Goal: Task Accomplishment & Management: Manage account settings

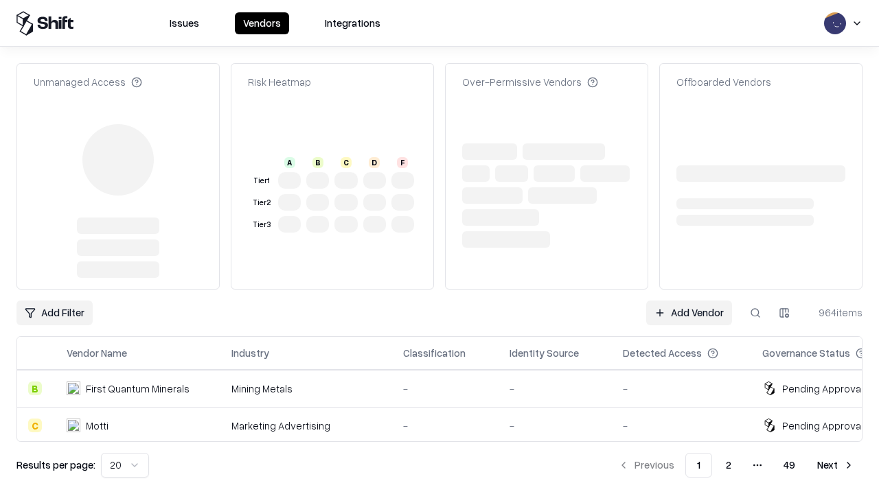
click at [689, 301] on link "Add Vendor" at bounding box center [689, 313] width 86 height 25
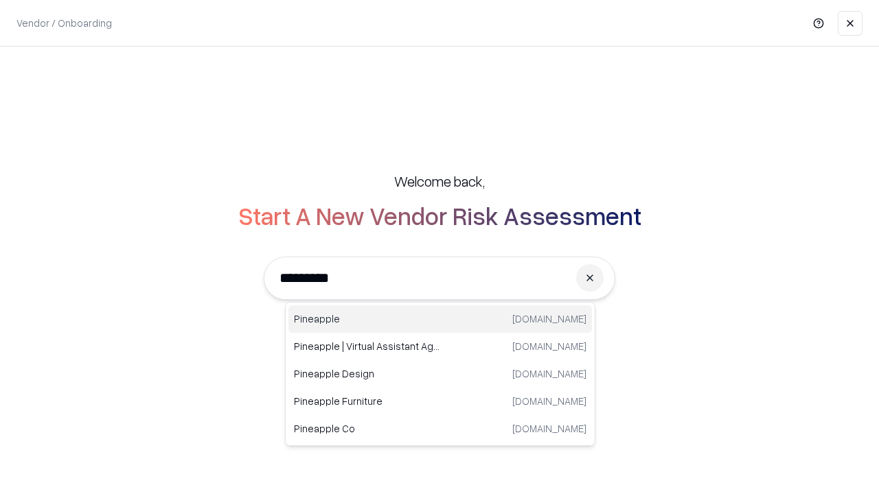
click at [440, 319] on div "Pineapple [DOMAIN_NAME]" at bounding box center [440, 319] width 304 height 27
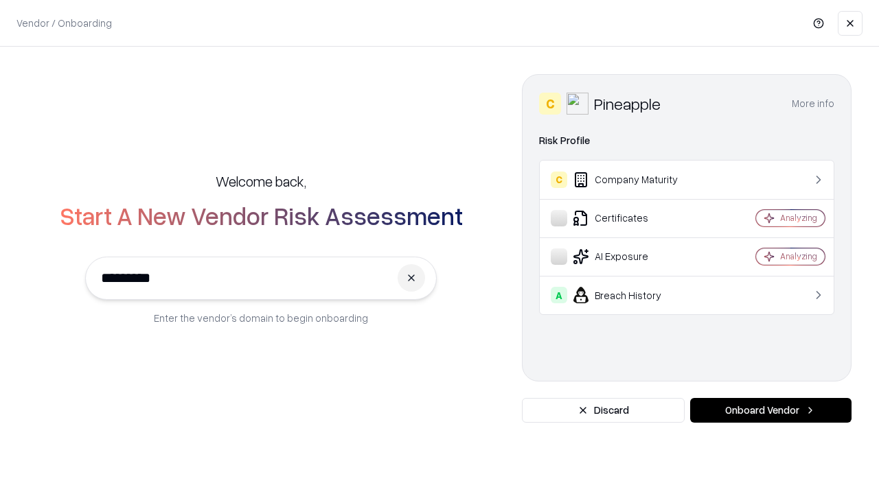
type input "*********"
click at [771, 411] on button "Onboard Vendor" at bounding box center [770, 410] width 161 height 25
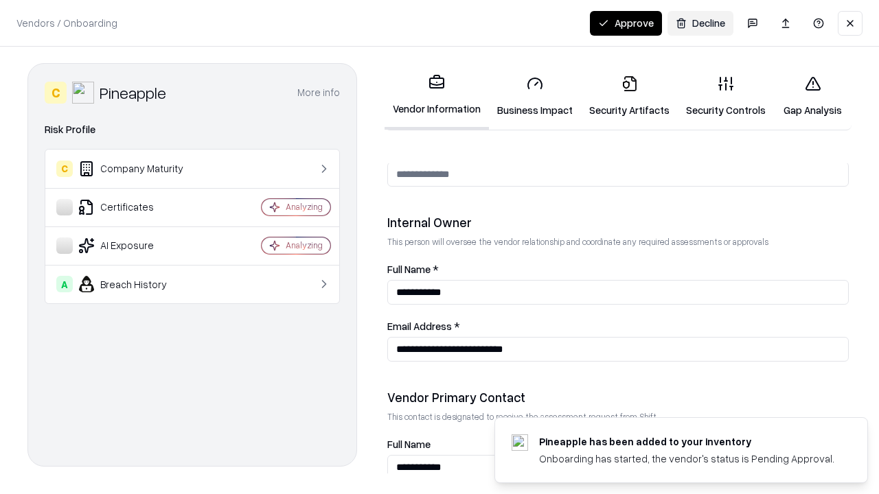
scroll to position [711, 0]
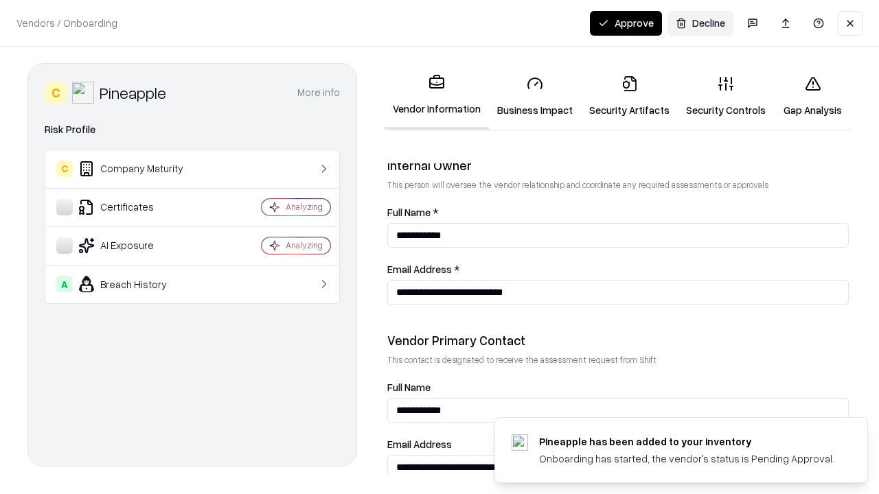
click at [629, 96] on link "Security Artifacts" at bounding box center [629, 97] width 97 height 64
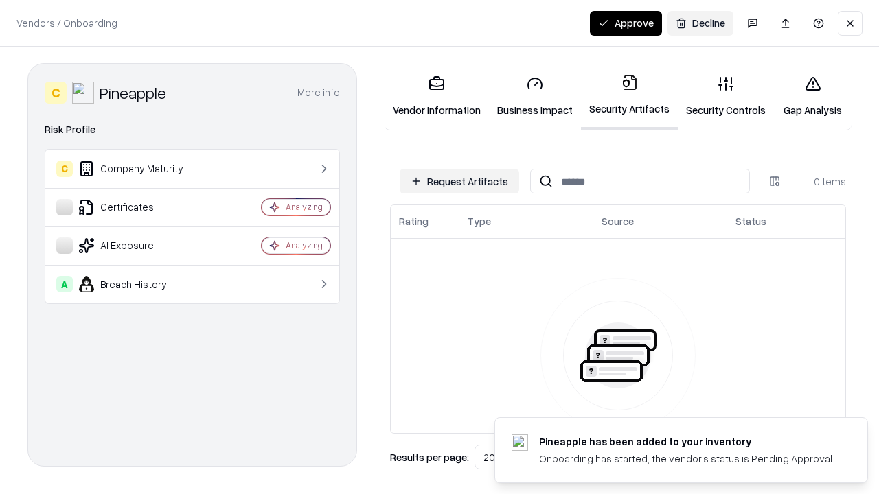
click at [459, 181] on button "Request Artifacts" at bounding box center [459, 181] width 119 height 25
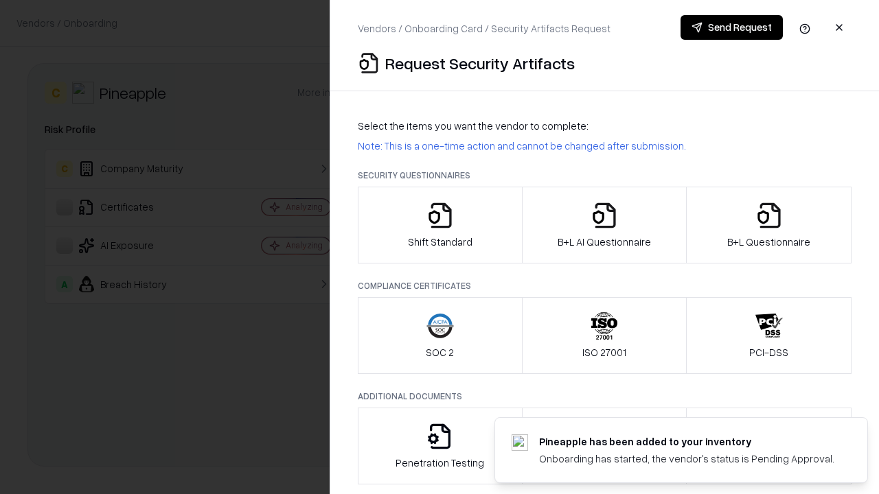
click at [768, 225] on icon "button" at bounding box center [768, 215] width 27 height 27
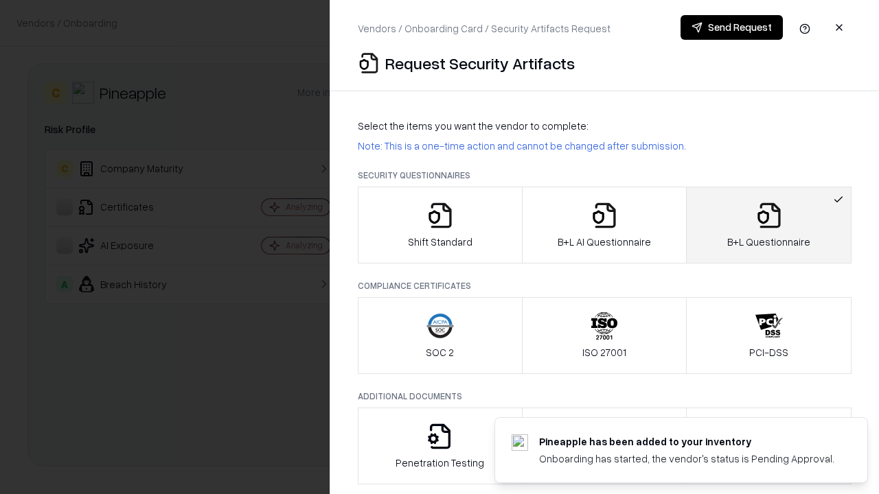
click at [604, 225] on icon "button" at bounding box center [604, 215] width 27 height 27
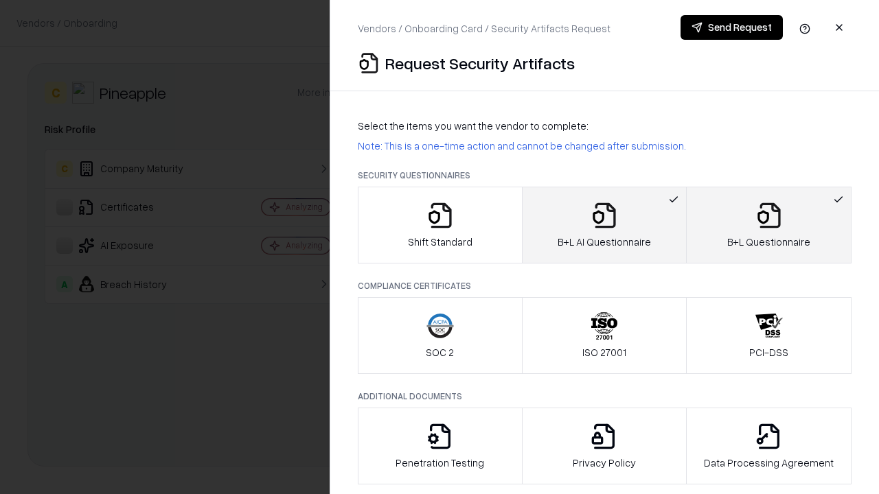
click at [731, 27] on button "Send Request" at bounding box center [732, 27] width 102 height 25
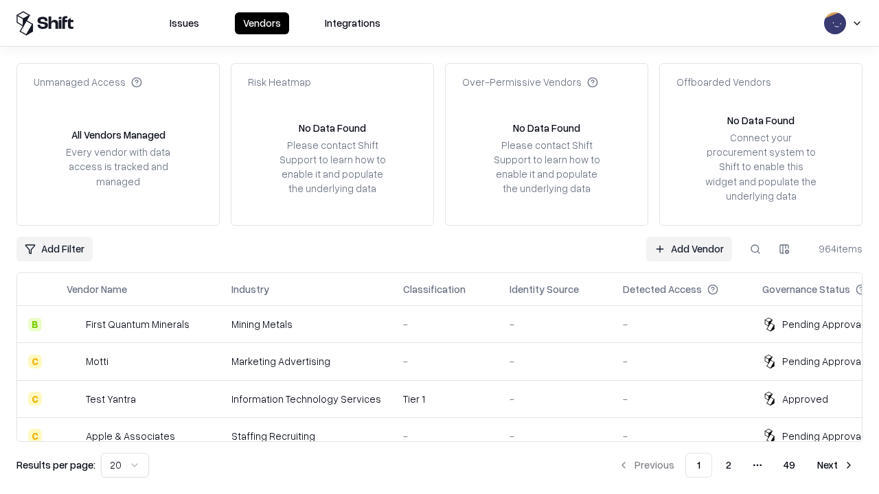
click at [755, 249] on button at bounding box center [755, 249] width 25 height 25
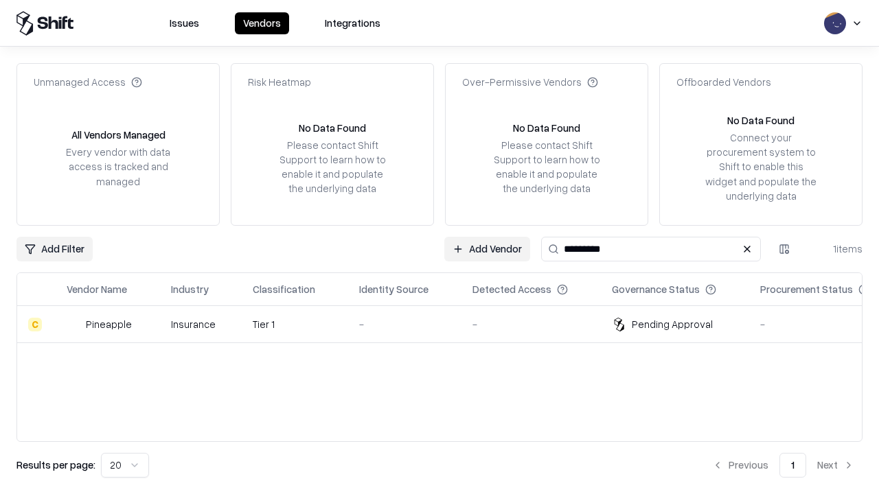
type input "*********"
click at [448, 324] on div "-" at bounding box center [404, 324] width 91 height 14
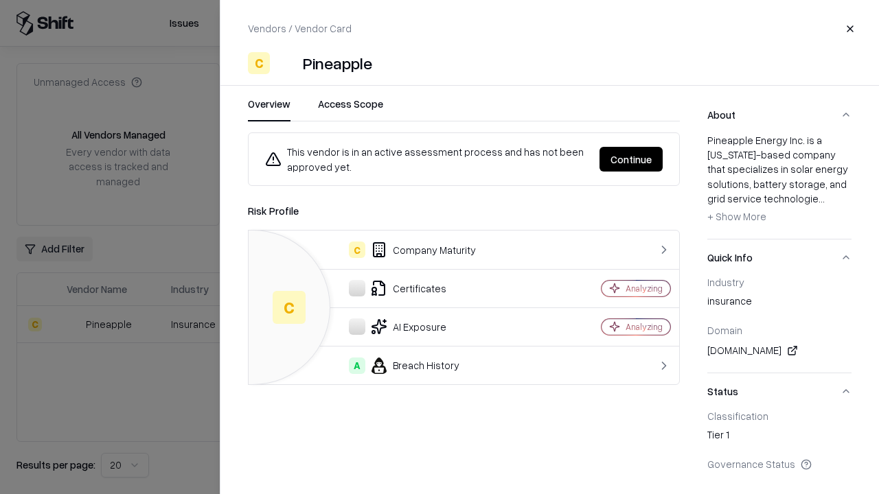
click at [631, 159] on button "Continue" at bounding box center [631, 159] width 63 height 25
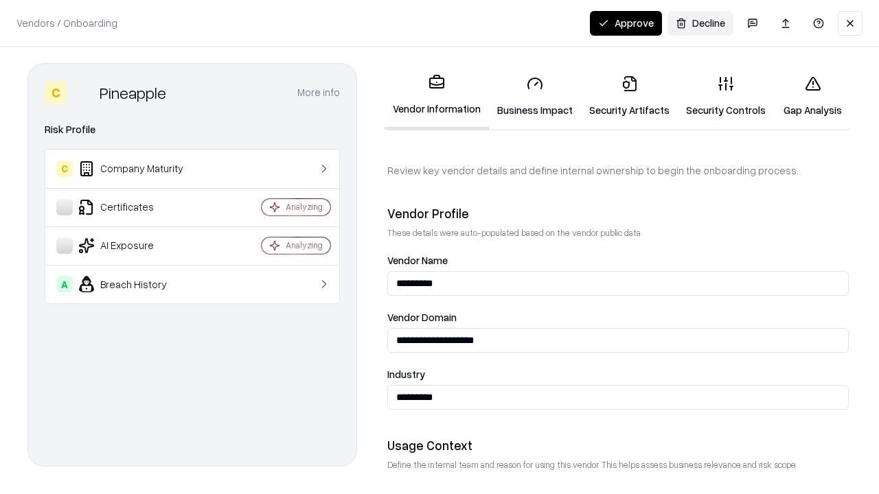
click at [629, 96] on link "Security Artifacts" at bounding box center [629, 97] width 97 height 64
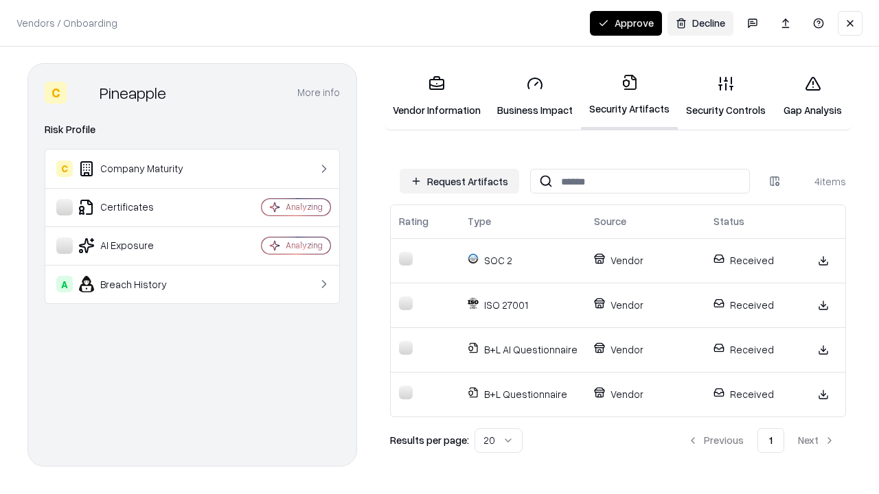
click at [626, 23] on button "Approve" at bounding box center [626, 23] width 72 height 25
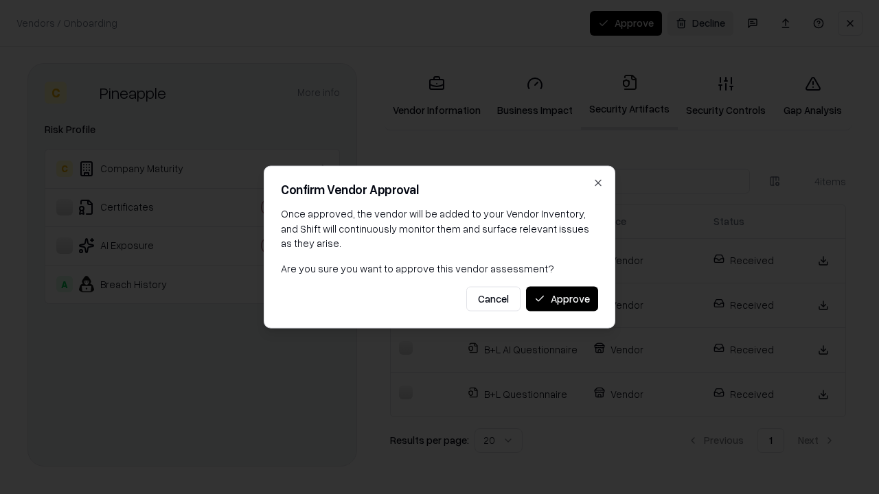
click at [562, 299] on button "Approve" at bounding box center [562, 298] width 72 height 25
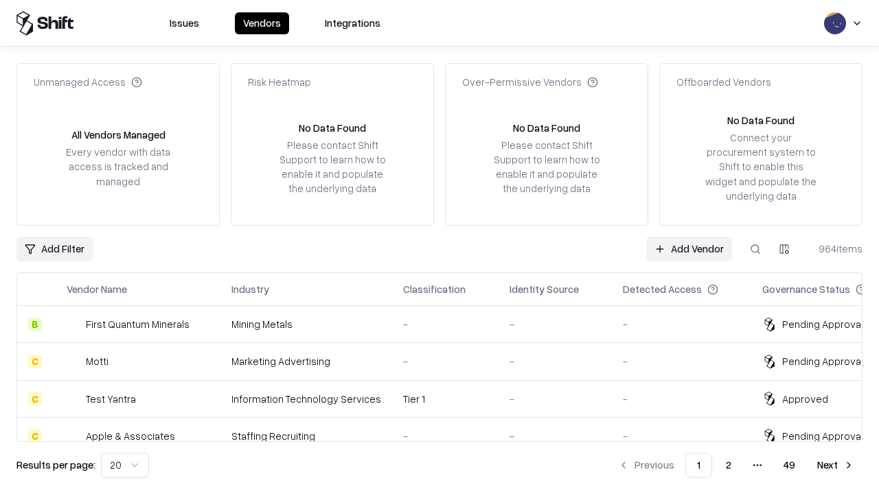
type input "*********"
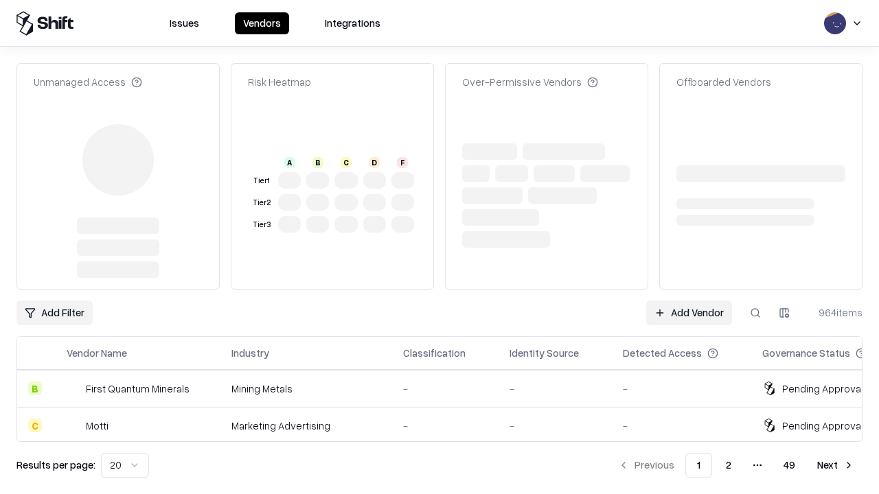
click at [689, 301] on link "Add Vendor" at bounding box center [689, 313] width 86 height 25
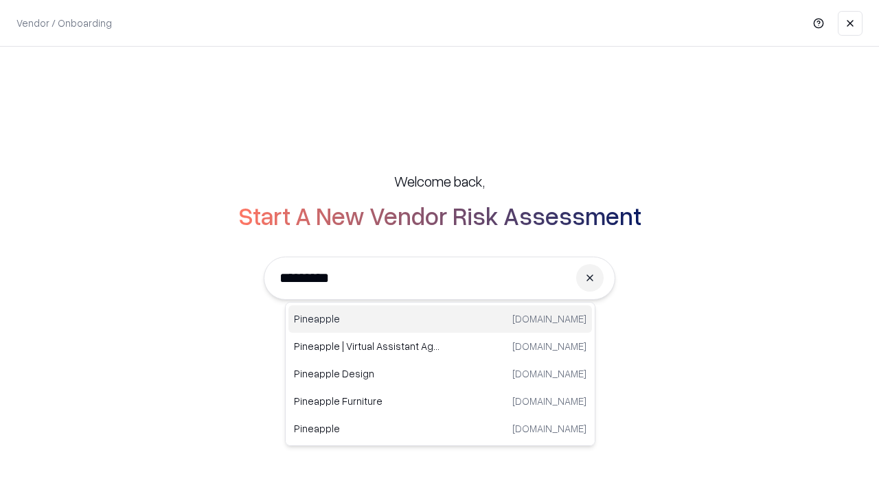
click at [440, 319] on div "Pineapple pineappleenergy.com" at bounding box center [440, 319] width 304 height 27
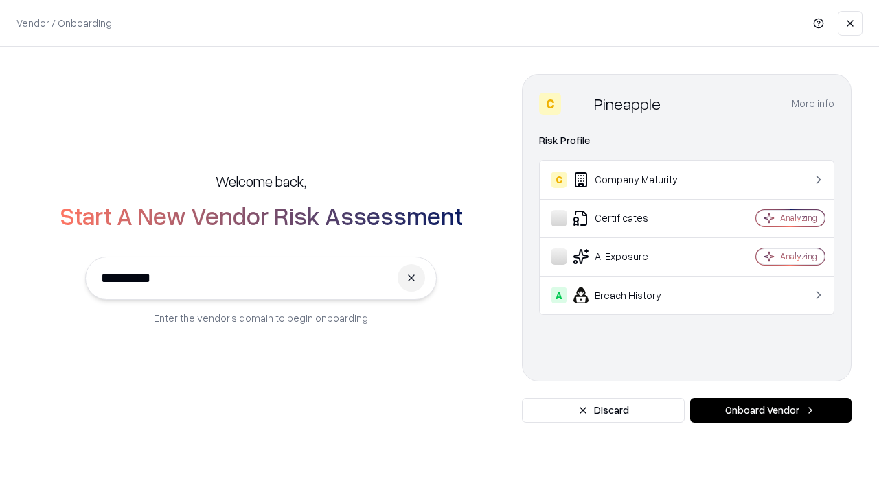
type input "*********"
click at [771, 411] on button "Onboard Vendor" at bounding box center [770, 410] width 161 height 25
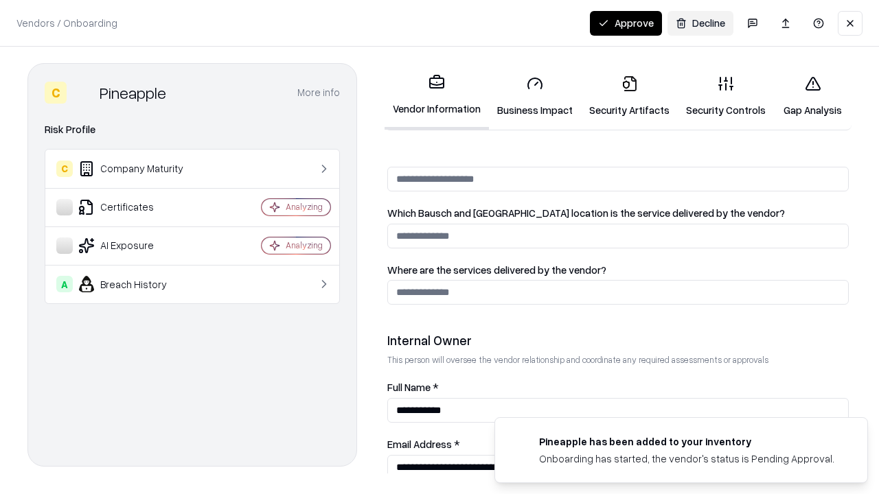
scroll to position [711, 0]
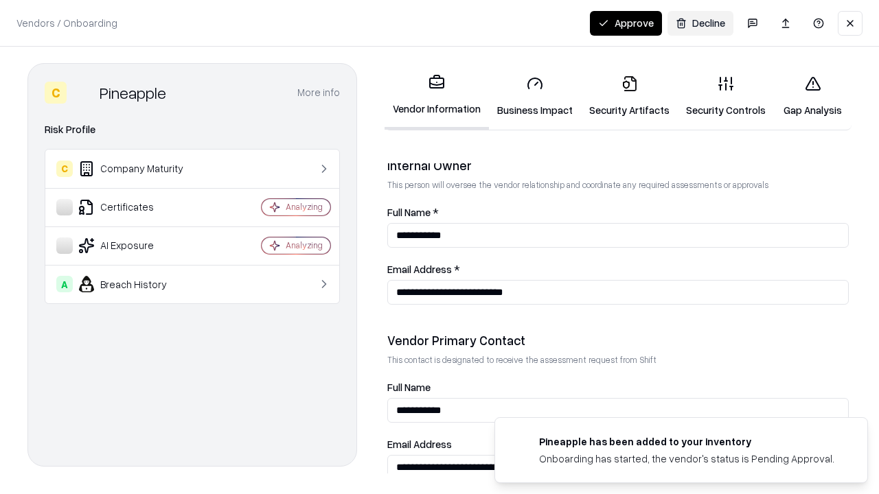
click at [626, 23] on button "Approve" at bounding box center [626, 23] width 72 height 25
